Goal: Task Accomplishment & Management: Manage account settings

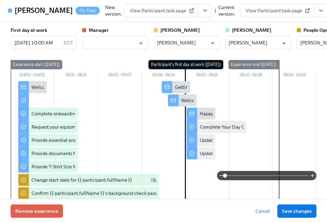
scroll to position [0, 4494]
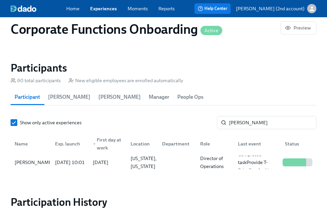
click at [93, 8] on link "Experiences" at bounding box center [103, 8] width 27 height 7
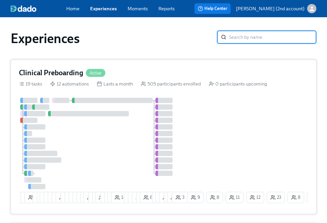
click at [72, 103] on div at bounding box center [73, 100] width 3 height 5
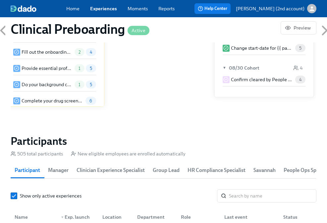
scroll to position [695, 0]
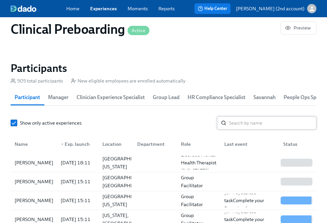
click at [262, 127] on input "search" at bounding box center [272, 122] width 87 height 13
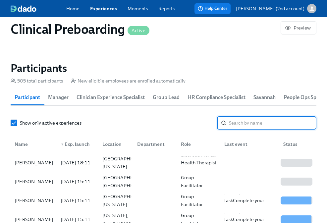
paste input "[PERSON_NAME]"
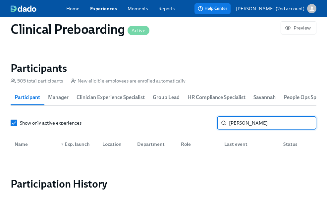
click at [238, 124] on input "[PERSON_NAME]" at bounding box center [272, 122] width 87 height 13
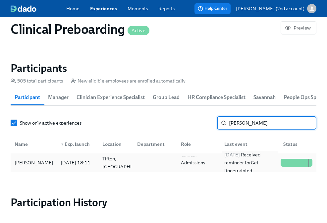
type input "[PERSON_NAME]"
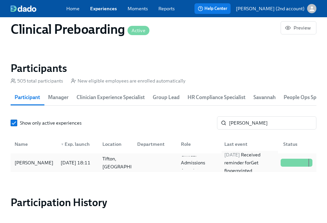
click at [222, 165] on div "[DATE] Received reminder for Get fingerprinted" at bounding box center [250, 163] width 56 height 24
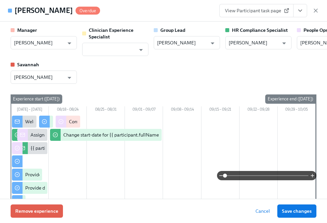
click at [302, 11] on icon "View task page" at bounding box center [300, 10] width 7 height 7
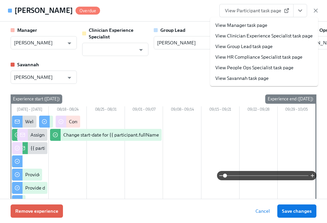
click at [268, 69] on link "View People Ops Specialist task page" at bounding box center [254, 67] width 78 height 7
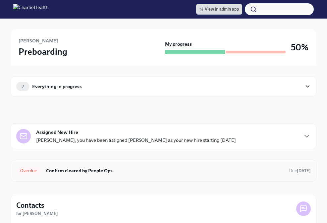
click at [84, 166] on div "Overdue Confirm cleared by People Ops Due [DATE]" at bounding box center [163, 170] width 295 height 11
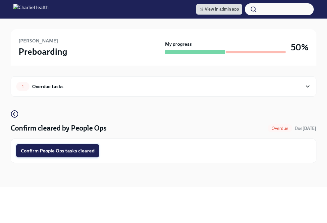
click at [83, 155] on button "Confirm People Ops tasks cleared" at bounding box center [57, 150] width 83 height 13
